Goal: Transaction & Acquisition: Purchase product/service

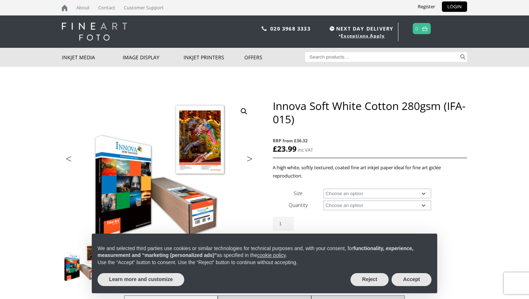
click at [376, 186] on div "Innova Soft White Cotton 280gsm (IFA-015) RRP from £36.32 £ 23.99 A high white,…" at bounding box center [370, 182] width 194 height 167
click at [370, 196] on select "Choose an option A4 Sheet A3 Sheet A3+ Sheet A2 Sheet 17" Wide Roll 24" Wide Ro…" at bounding box center [377, 194] width 108 height 10
click at [323, 189] on select "Choose an option A4 Sheet A3 Sheet A3+ Sheet A2 Sheet 17" Wide Roll 24" Wide Ro…" at bounding box center [377, 194] width 108 height 10
select select "a4-sheet"
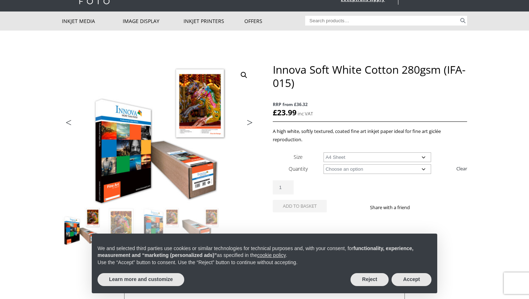
scroll to position [37, 0]
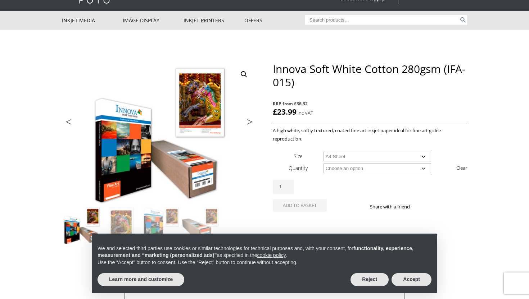
click at [395, 168] on select "Choose an option 25 Sheets" at bounding box center [377, 169] width 108 height 10
select select "25-sheets"
click at [323, 164] on select "Choose an option 25 Sheets" at bounding box center [377, 169] width 108 height 10
select select "a4-sheet"
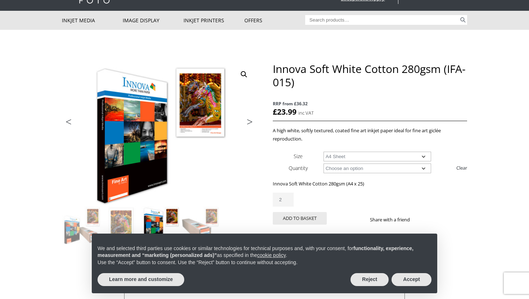
click at [288, 197] on input "2" at bounding box center [283, 200] width 21 height 14
click at [288, 197] on input "3" at bounding box center [283, 200] width 21 height 14
click at [288, 197] on input "4" at bounding box center [283, 200] width 21 height 14
type input "5"
click at [288, 197] on input "5" at bounding box center [283, 200] width 21 height 14
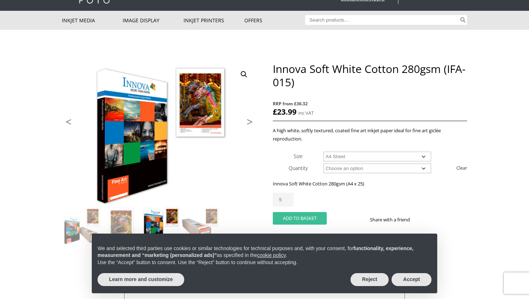
click at [290, 214] on button "Add to basket" at bounding box center [300, 218] width 54 height 13
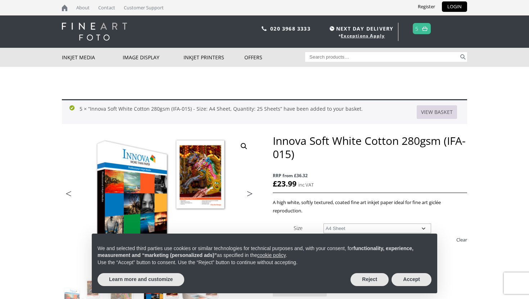
click at [440, 111] on link "View basket" at bounding box center [437, 112] width 40 height 14
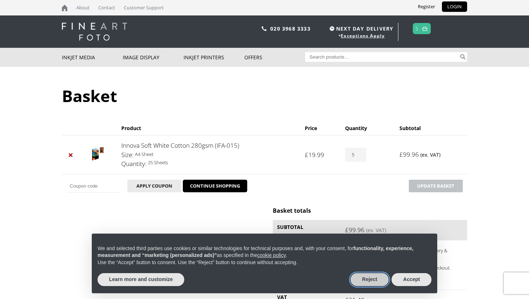
click at [380, 282] on button "Reject" at bounding box center [369, 279] width 38 height 13
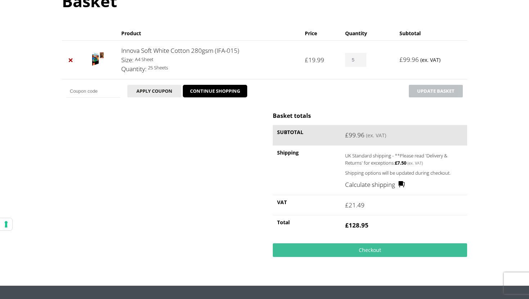
scroll to position [94, 0]
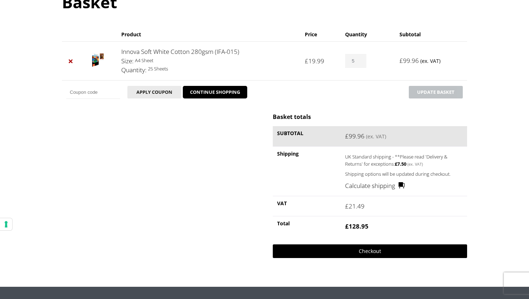
click at [349, 252] on link "Checkout" at bounding box center [370, 252] width 194 height 14
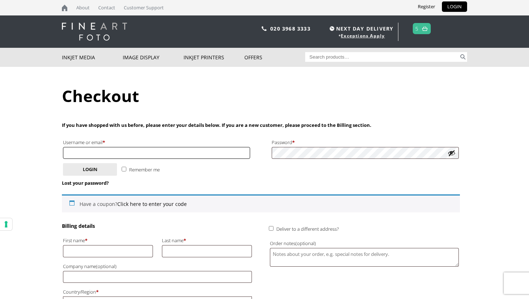
click at [123, 152] on input "Username or email * Required" at bounding box center [156, 153] width 187 height 12
type input "[EMAIL_ADDRESS][DOMAIN_NAME]"
click at [93, 169] on button "Login" at bounding box center [90, 169] width 54 height 13
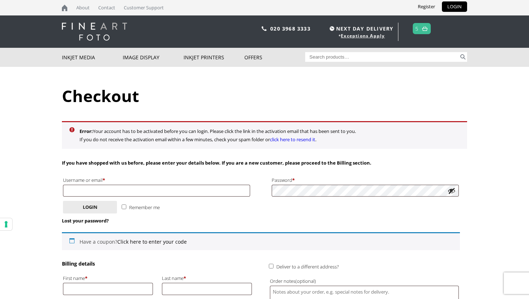
scroll to position [73, 0]
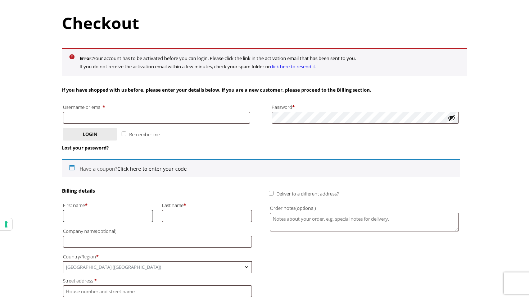
click at [83, 214] on input "First name *" at bounding box center [108, 216] width 90 height 12
type input "Lydia"
type input "[EMAIL_ADDRESS][DOMAIN_NAME]"
type input "Wood"
type input "Second Floor Studios & Arts"
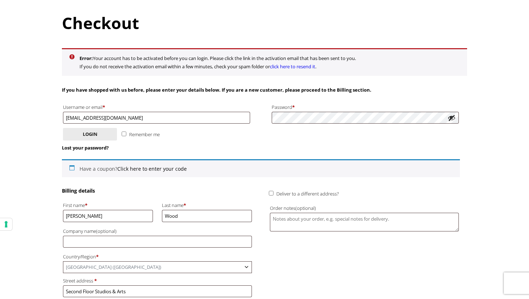
type input "Studio CA19, Moulding Lane,"
type input "[GEOGRAPHIC_DATA]"
type input "Deptford"
type input "SE14 6BN"
type input "[PHONE_NUMBER]"
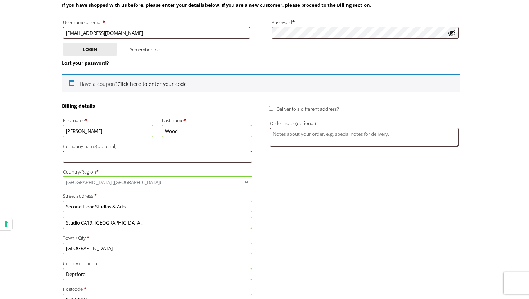
scroll to position [158, 0]
click at [99, 129] on input "Lydia" at bounding box center [108, 131] width 90 height 12
click at [91, 132] on input "Lydia" at bounding box center [108, 131] width 90 height 12
click at [108, 204] on input "Second Floor Studios & Arts" at bounding box center [157, 206] width 189 height 12
type input "Flat B, The Elms"
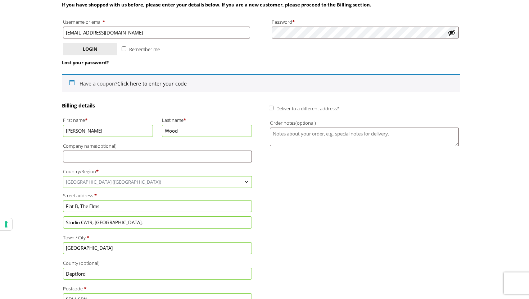
click at [121, 219] on input "Studio CA19, Moulding Lane," at bounding box center [157, 223] width 189 height 12
click at [115, 226] on input "Studio CA19, Moulding Lane," at bounding box center [157, 223] width 189 height 12
type input "Elm Lane"
click at [88, 277] on input "Deptford" at bounding box center [157, 274] width 189 height 12
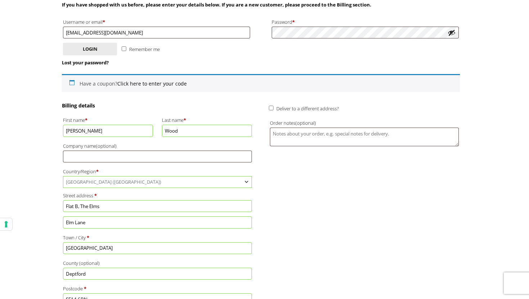
click at [88, 277] on input "Deptford" at bounding box center [157, 274] width 189 height 12
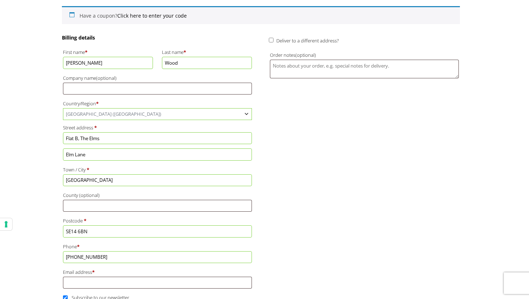
click at [83, 232] on input "SE14 6BN" at bounding box center [157, 232] width 189 height 12
click at [126, 148] on p "Flat, suite, unit, etc. (optional) Elm Lane" at bounding box center [157, 155] width 191 height 14
click at [333, 209] on div "Billing details First name * Lydia Last name * Wood Company name (optional) Cou…" at bounding box center [261, 176] width 398 height 285
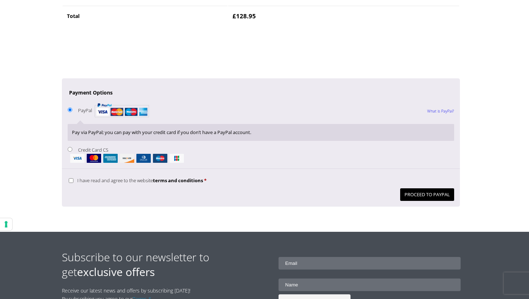
scroll to position [673, 0]
click at [70, 181] on input "I have read and agree to the website terms and conditions *" at bounding box center [71, 180] width 5 height 5
checkbox input "true"
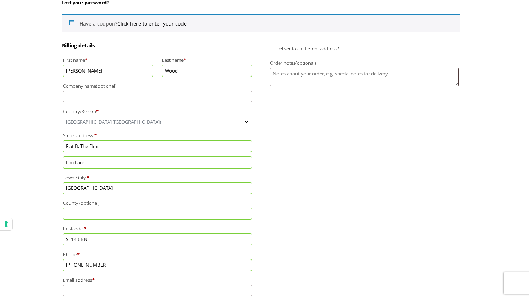
scroll to position [157, 0]
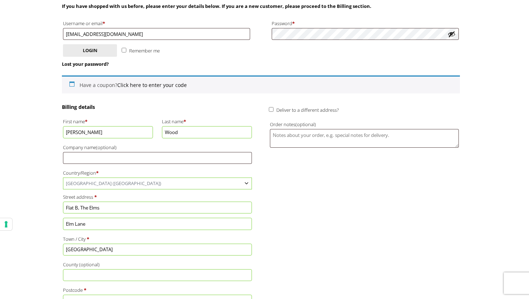
click at [271, 109] on input "Deliver to a different address?" at bounding box center [271, 109] width 5 height 5
checkbox input "true"
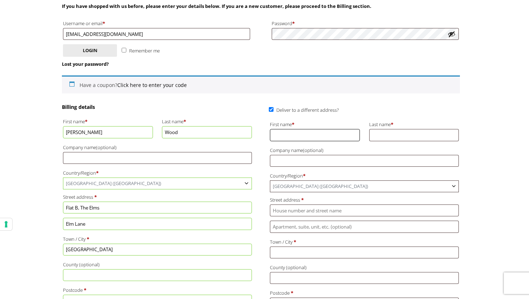
click at [304, 135] on input "First name *" at bounding box center [315, 135] width 90 height 12
click at [307, 135] on input "First name *" at bounding box center [315, 135] width 90 height 12
type input "Lydia"
type input "[EMAIL_ADDRESS][DOMAIN_NAME]"
type input "Wood"
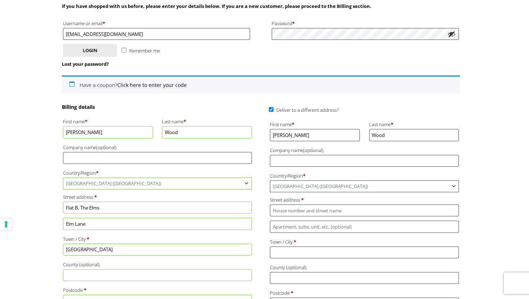
type input "Second Floor Studios & Arts"
type input "Studio CA19, Moulding Lane,"
type input "[GEOGRAPHIC_DATA]"
type input "Deptford"
type input "SE14 6BN"
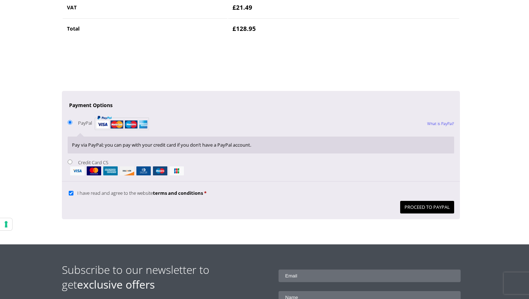
scroll to position [678, 0]
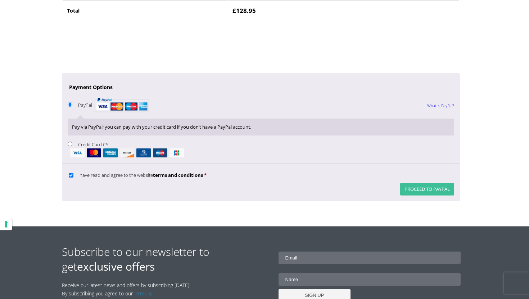
click at [414, 186] on button "Proceed to PayPal" at bounding box center [427, 189] width 54 height 13
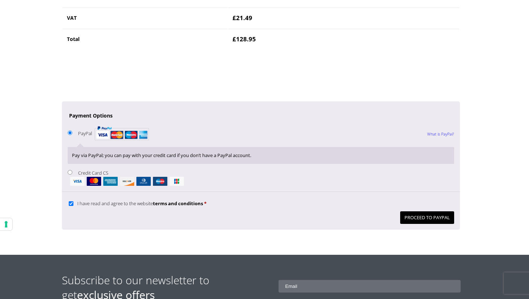
scroll to position [812, 0]
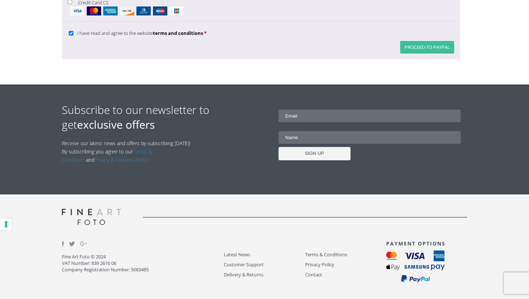
click at [443, 44] on button "Proceed to PayPal" at bounding box center [427, 47] width 54 height 13
